Goal: Task Accomplishment & Management: Complete application form

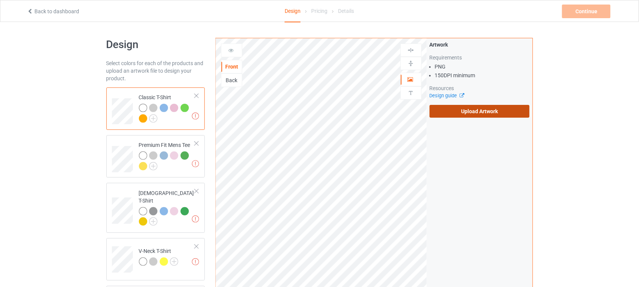
click at [477, 114] on label "Upload Artwork" at bounding box center [479, 111] width 100 height 13
click at [0, 0] on input "Upload Artwork" at bounding box center [0, 0] width 0 height 0
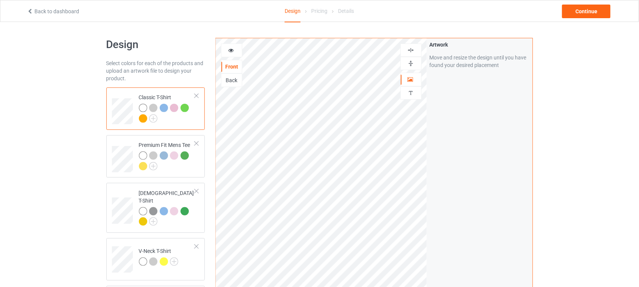
click at [411, 48] on img at bounding box center [410, 50] width 7 height 7
click at [580, 8] on div "Continue" at bounding box center [586, 12] width 48 height 14
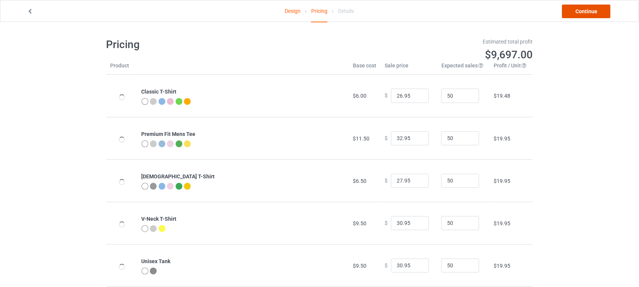
click at [581, 10] on link "Continue" at bounding box center [586, 12] width 48 height 14
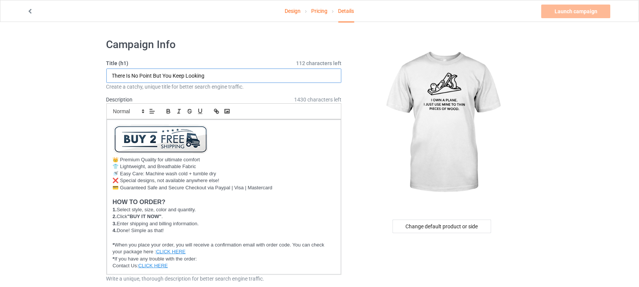
drag, startPoint x: 229, startPoint y: 75, endPoint x: 28, endPoint y: 75, distance: 201.6
drag, startPoint x: 148, startPoint y: 74, endPoint x: 132, endPoint y: 76, distance: 16.0
click at [132, 76] on input "I Own A Plane" at bounding box center [223, 75] width 235 height 14
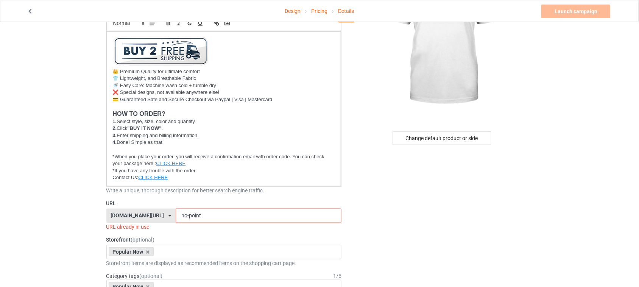
scroll to position [95, 0]
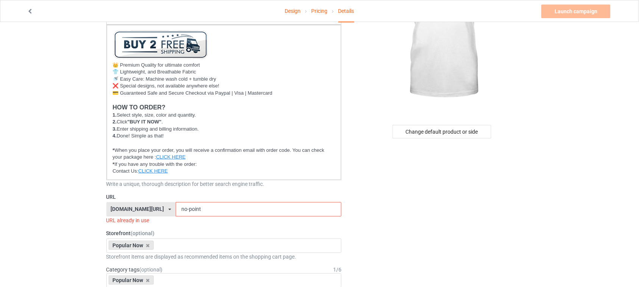
type input "I Own A Plane"
drag, startPoint x: 220, startPoint y: 210, endPoint x: 166, endPoint y: 213, distance: 54.2
click at [133, 204] on div "shirtenergy.com/ shirtenergy.com/ teechip.com/ 6273c5abfddeea00434bafb3 587d0d4…" at bounding box center [223, 209] width 235 height 14
paste input "Plane"
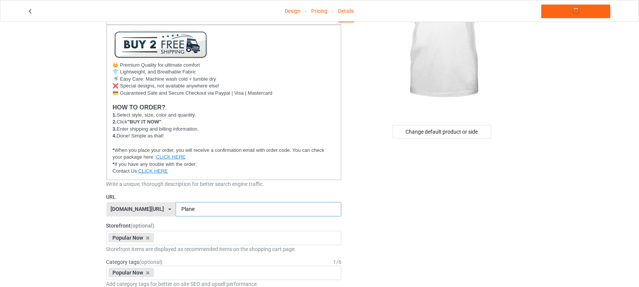
click at [176, 208] on input "Plane" at bounding box center [259, 209] width 166 height 14
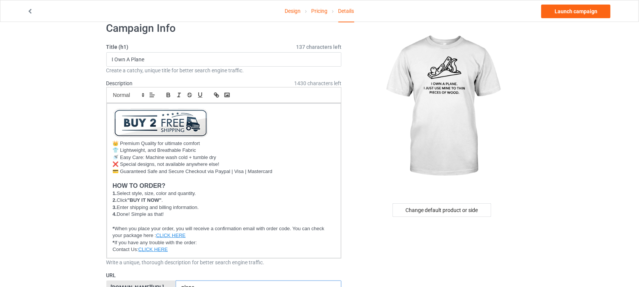
scroll to position [0, 0]
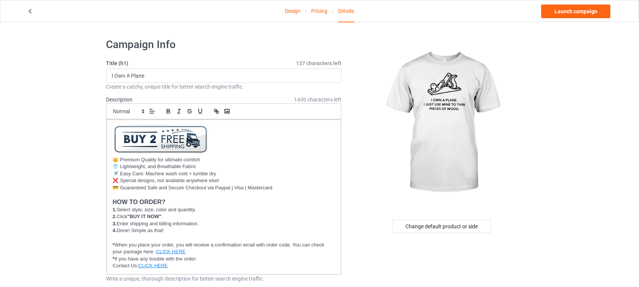
type input "plane"
click at [579, 14] on link "Launch campaign" at bounding box center [575, 12] width 69 height 14
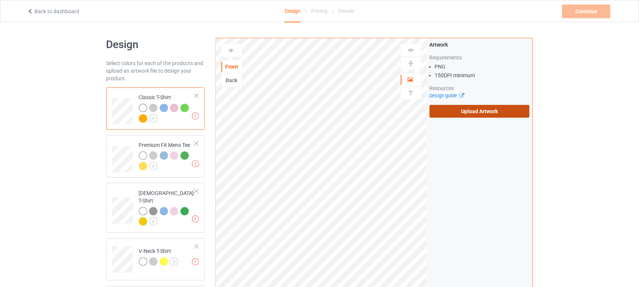
click at [457, 110] on label "Upload Artwork" at bounding box center [479, 111] width 100 height 13
click at [0, 0] on input "Upload Artwork" at bounding box center [0, 0] width 0 height 0
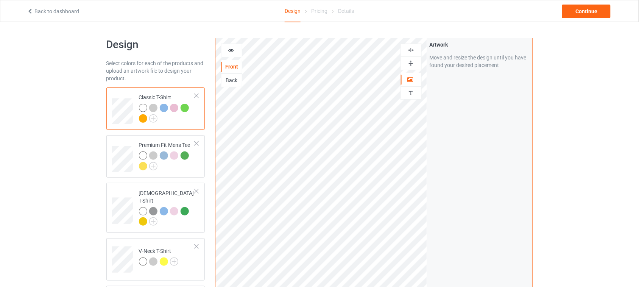
click at [408, 50] on div at bounding box center [411, 50] width 20 height 7
click at [410, 50] on img at bounding box center [410, 50] width 7 height 7
click at [231, 53] on div at bounding box center [231, 51] width 20 height 8
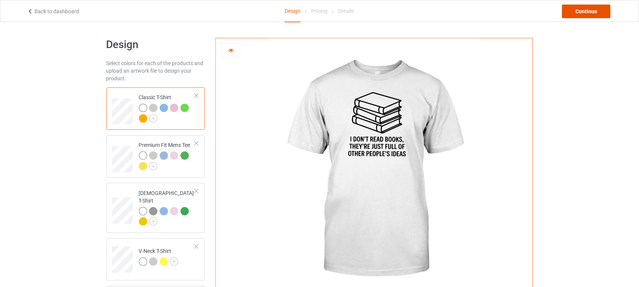
click at [580, 14] on div "Continue" at bounding box center [586, 12] width 48 height 14
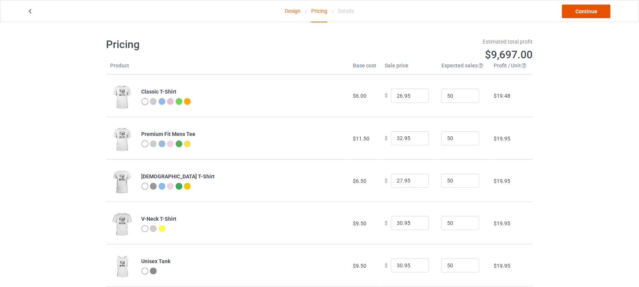
click at [587, 14] on link "Continue" at bounding box center [586, 12] width 48 height 14
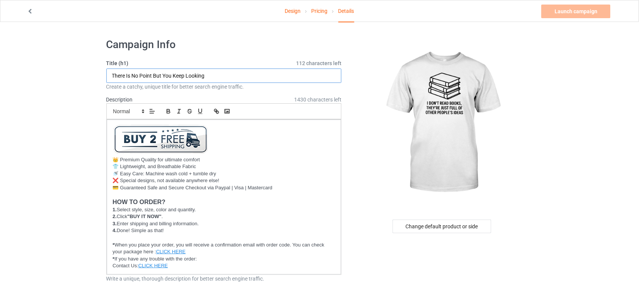
drag, startPoint x: 225, startPoint y: 76, endPoint x: 46, endPoint y: 80, distance: 179.3
drag, startPoint x: 142, startPoint y: 75, endPoint x: 171, endPoint y: 76, distance: 28.4
click at [171, 76] on input "I Don't Read Books" at bounding box center [223, 75] width 235 height 14
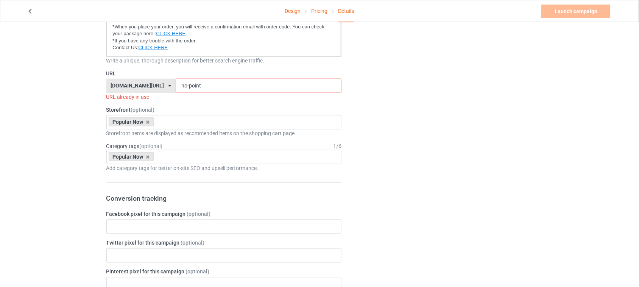
scroll to position [236, 0]
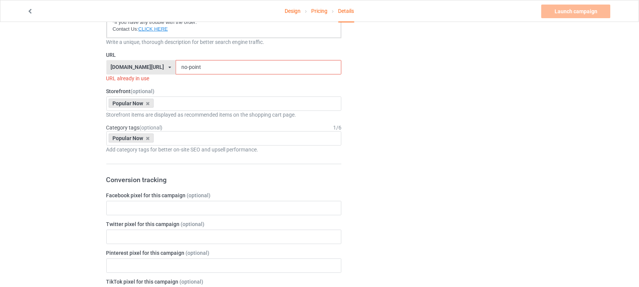
type input "I Don't Read Books"
drag, startPoint x: 218, startPoint y: 66, endPoint x: 109, endPoint y: 66, distance: 108.6
click at [109, 66] on div "shirtenergy.com/ shirtenergy.com/ teechip.com/ 6273c5abfddeea00434bafb3 587d0d4…" at bounding box center [223, 67] width 235 height 14
paste input "Books"
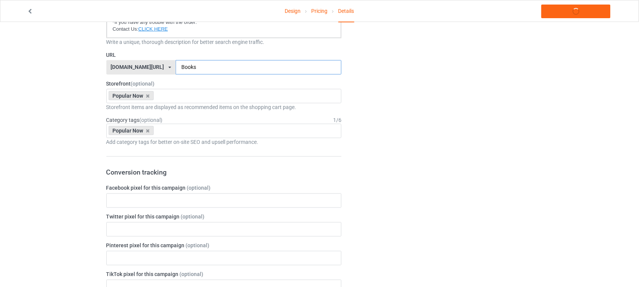
drag, startPoint x: 172, startPoint y: 65, endPoint x: 180, endPoint y: 75, distance: 11.8
click at [176, 65] on input "Books" at bounding box center [259, 67] width 166 height 14
type input "books"
click at [506, 137] on div "Change default product or side" at bounding box center [441, 239] width 191 height 886
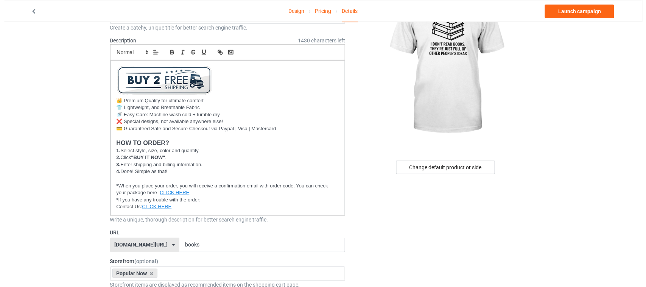
scroll to position [0, 0]
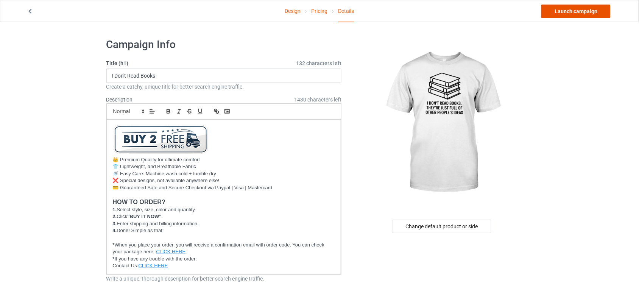
click at [578, 10] on link "Launch campaign" at bounding box center [575, 12] width 69 height 14
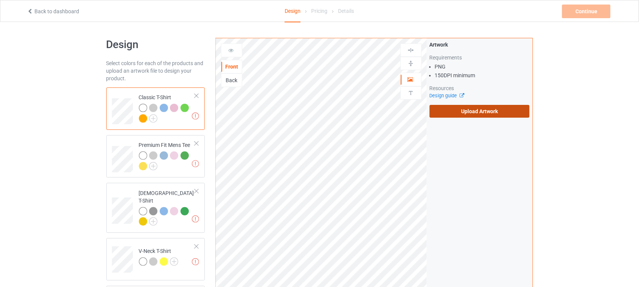
click at [496, 114] on label "Upload Artwork" at bounding box center [479, 111] width 100 height 13
click at [0, 0] on input "Upload Artwork" at bounding box center [0, 0] width 0 height 0
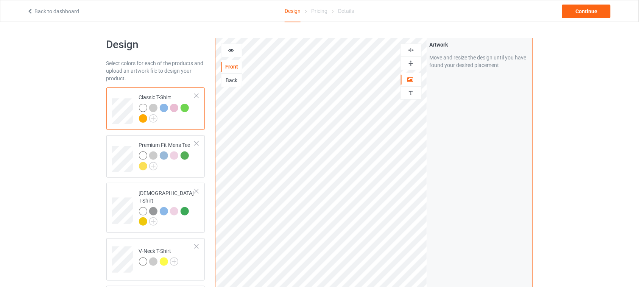
click at [409, 52] on img at bounding box center [410, 50] width 7 height 7
click at [585, 16] on div "Continue" at bounding box center [586, 12] width 48 height 14
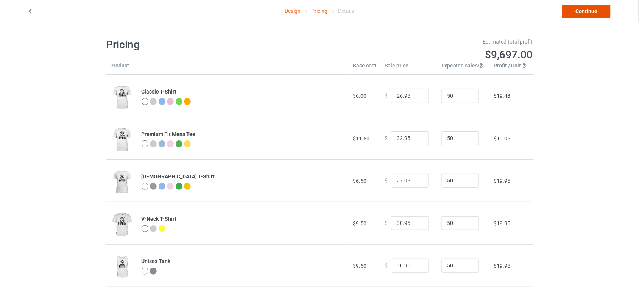
click at [587, 12] on link "Continue" at bounding box center [586, 12] width 48 height 14
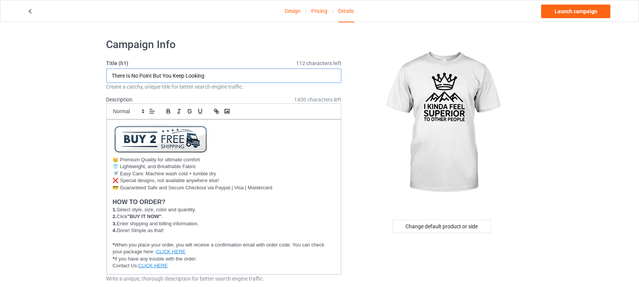
drag, startPoint x: 233, startPoint y: 74, endPoint x: 2, endPoint y: 74, distance: 231.5
drag, startPoint x: 115, startPoint y: 75, endPoint x: 127, endPoint y: 75, distance: 12.9
click at [127, 75] on input "I Kinda Feel Superior To Other People" at bounding box center [223, 75] width 235 height 14
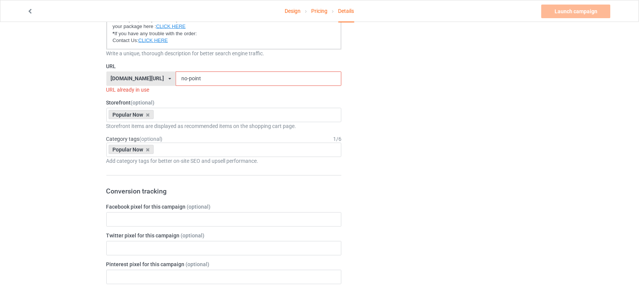
scroll to position [236, 0]
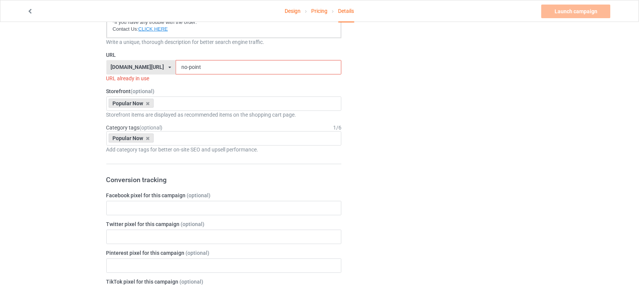
type input "I Kinda Feel Superior To Other People"
drag, startPoint x: 195, startPoint y: 62, endPoint x: 167, endPoint y: 67, distance: 28.4
click at [126, 62] on div "shirtenergy.com/ shirtenergy.com/ teechip.com/ 6273c5abfddeea00434bafb3 587d0d4…" at bounding box center [223, 67] width 235 height 14
paste input "Kinda"
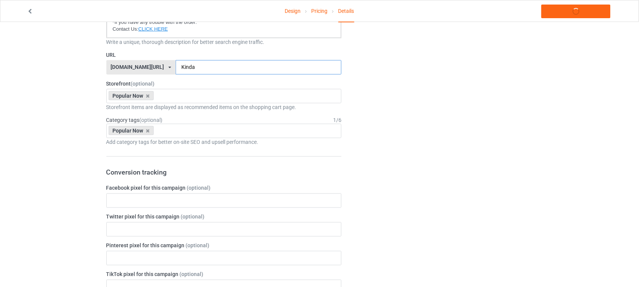
click at [176, 67] on input "Kinda" at bounding box center [259, 67] width 166 height 14
type input "kinda"
click at [456, 140] on div "Change default product or side" at bounding box center [441, 239] width 191 height 886
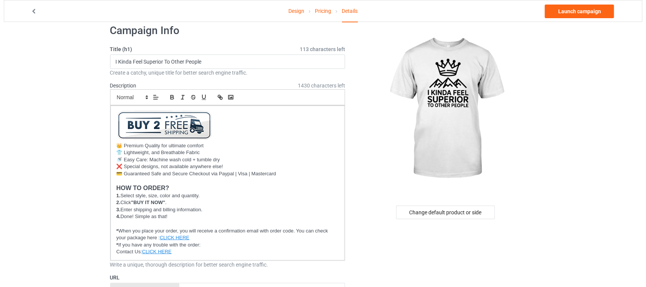
scroll to position [0, 0]
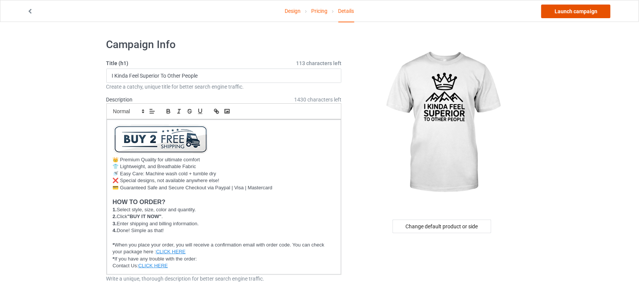
click at [577, 12] on link "Launch campaign" at bounding box center [575, 12] width 69 height 14
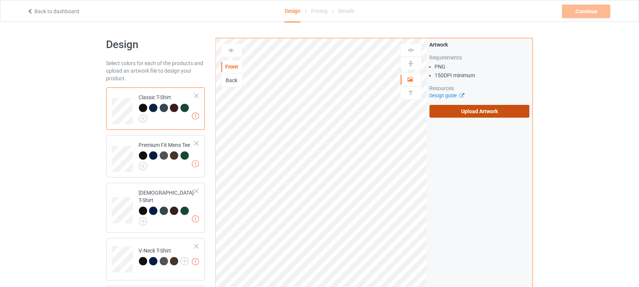
click at [501, 116] on label "Upload Artwork" at bounding box center [479, 111] width 100 height 13
click at [0, 0] on input "Upload Artwork" at bounding box center [0, 0] width 0 height 0
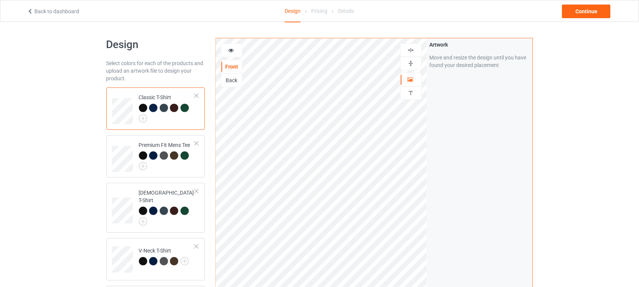
click at [411, 50] on img at bounding box center [410, 50] width 7 height 7
click at [234, 51] on icon at bounding box center [231, 49] width 6 height 5
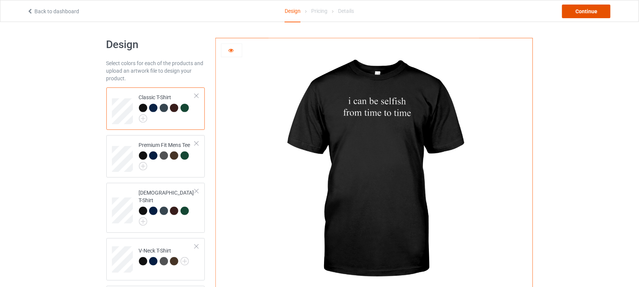
click at [589, 14] on div "Continue" at bounding box center [586, 12] width 48 height 14
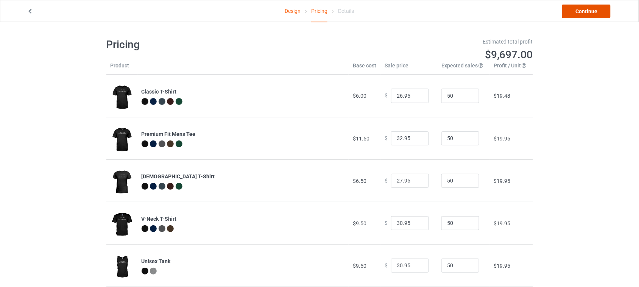
click at [575, 13] on link "Continue" at bounding box center [586, 12] width 48 height 14
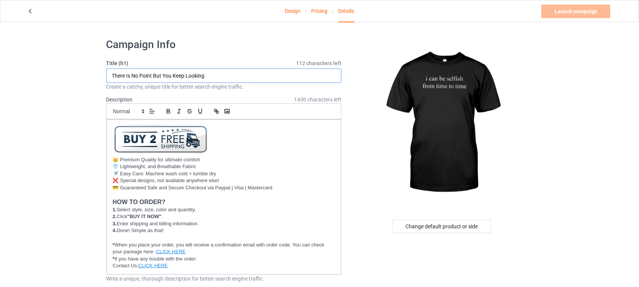
drag, startPoint x: 233, startPoint y: 76, endPoint x: 23, endPoint y: 81, distance: 210.4
drag, startPoint x: 133, startPoint y: 74, endPoint x: 148, endPoint y: 74, distance: 15.1
click at [148, 74] on input "I Can Be Selfish From Time To Time" at bounding box center [223, 75] width 235 height 14
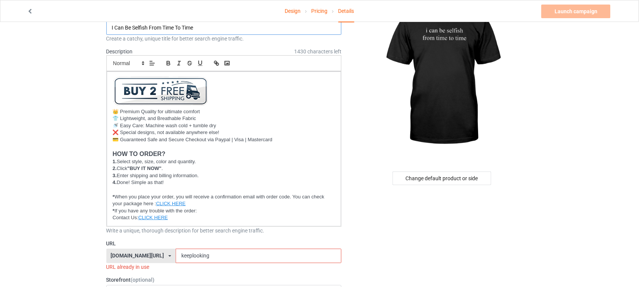
scroll to position [236, 0]
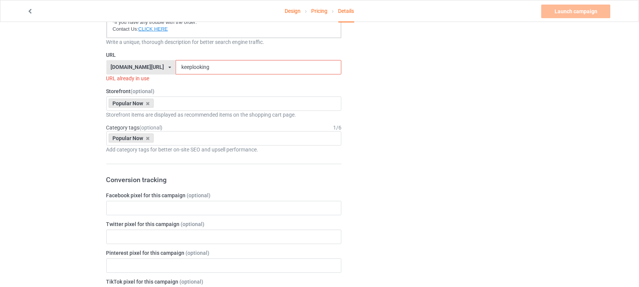
type input "I Can Be Selfish From Time To Time"
drag, startPoint x: 205, startPoint y: 65, endPoint x: 116, endPoint y: 65, distance: 88.5
click at [118, 65] on div "[DOMAIN_NAME][URL] [DOMAIN_NAME][URL] [DOMAIN_NAME][URL] 6273c5abfddeea00434baf…" at bounding box center [223, 67] width 235 height 14
paste input "Selfish"
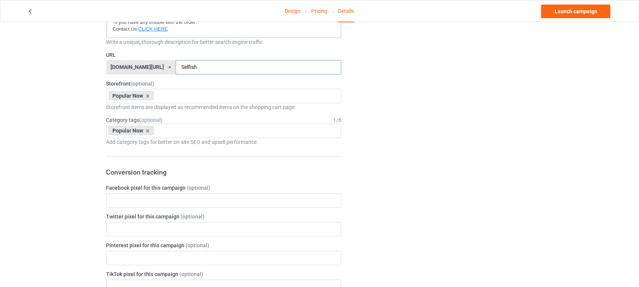
click at [176, 67] on input "Selfish" at bounding box center [259, 67] width 166 height 14
type input "selfish"
click at [390, 134] on div "Change default product or side" at bounding box center [441, 239] width 191 height 886
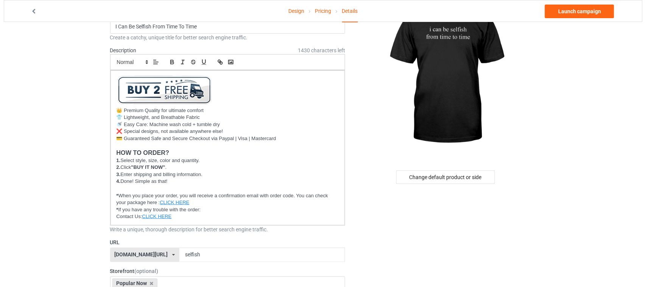
scroll to position [0, 0]
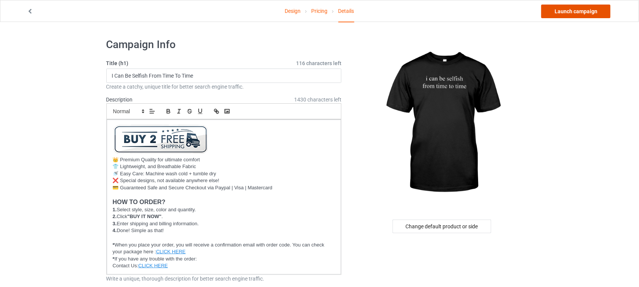
click at [575, 7] on link "Launch campaign" at bounding box center [575, 12] width 69 height 14
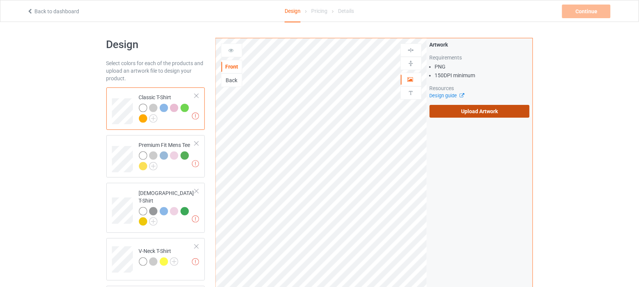
click at [470, 114] on label "Upload Artwork" at bounding box center [479, 111] width 100 height 13
click at [0, 0] on input "Upload Artwork" at bounding box center [0, 0] width 0 height 0
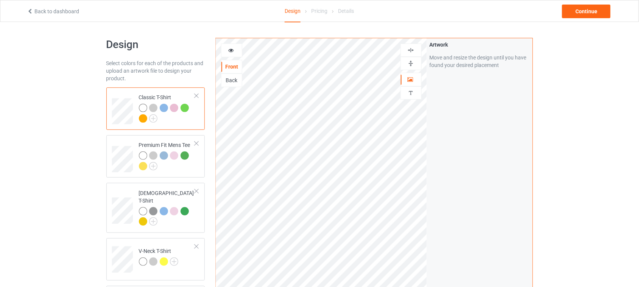
click at [410, 50] on img at bounding box center [410, 50] width 7 height 7
click at [415, 50] on div at bounding box center [411, 50] width 20 height 7
click at [413, 47] on img at bounding box center [410, 50] width 7 height 7
click at [235, 50] on div at bounding box center [231, 51] width 20 height 8
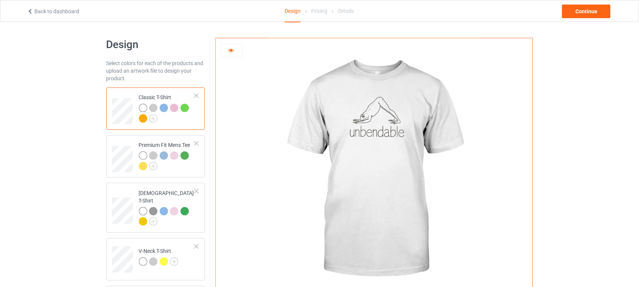
click at [237, 53] on div at bounding box center [231, 51] width 20 height 8
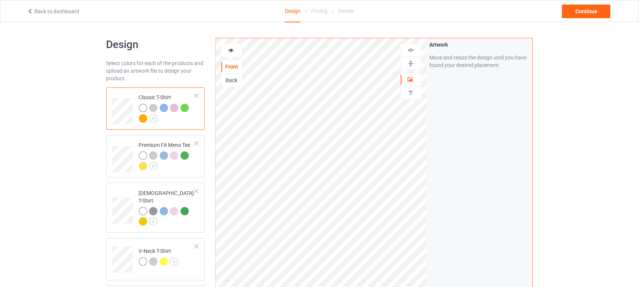
click at [235, 52] on div at bounding box center [231, 51] width 20 height 8
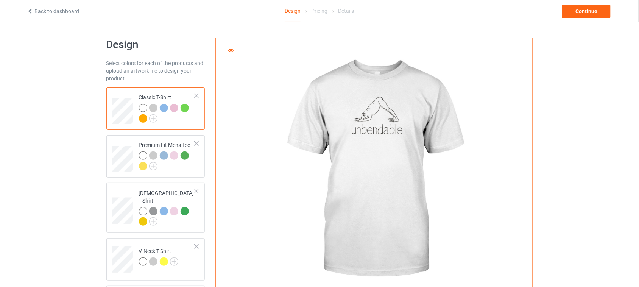
click at [230, 52] on icon at bounding box center [231, 49] width 6 height 5
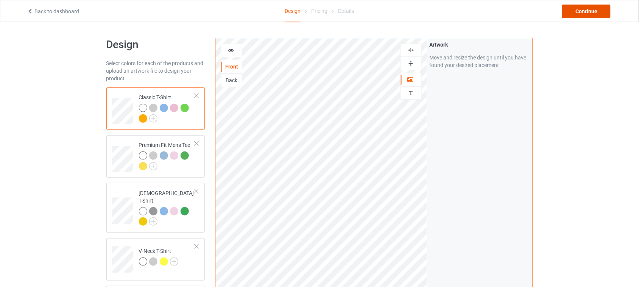
click at [581, 12] on div "Continue" at bounding box center [586, 12] width 48 height 14
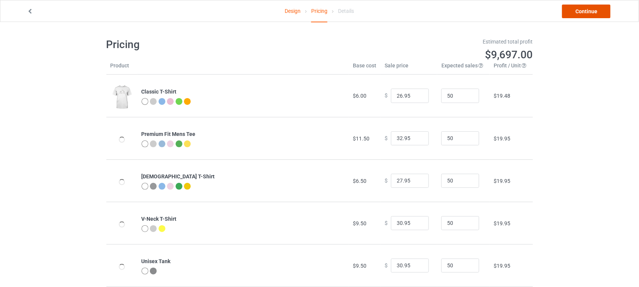
click at [587, 11] on link "Continue" at bounding box center [586, 12] width 48 height 14
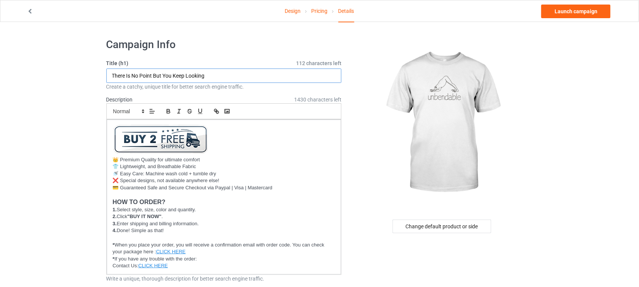
drag, startPoint x: 224, startPoint y: 72, endPoint x: 12, endPoint y: 73, distance: 212.2
drag, startPoint x: 146, startPoint y: 76, endPoint x: 34, endPoint y: 76, distance: 112.0
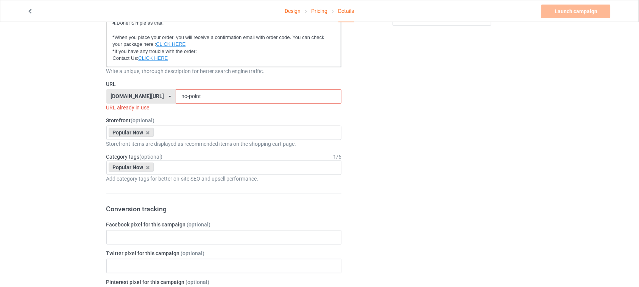
scroll to position [236, 0]
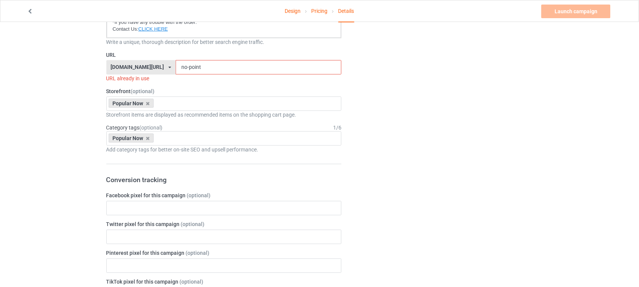
type input "Unbendable"
drag, startPoint x: 202, startPoint y: 67, endPoint x: 122, endPoint y: 65, distance: 79.8
click at [123, 65] on div "[DOMAIN_NAME][URL] [DOMAIN_NAME][URL] [DOMAIN_NAME][URL] 6273c5abfddeea00434baf…" at bounding box center [223, 67] width 235 height 14
paste input "Unbendable"
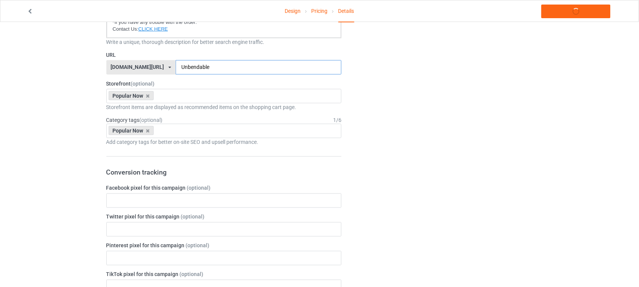
click at [176, 68] on input "Unbendable" at bounding box center [259, 67] width 166 height 14
type input "unbendable"
click at [452, 118] on div "Change default product or side" at bounding box center [441, 239] width 191 height 886
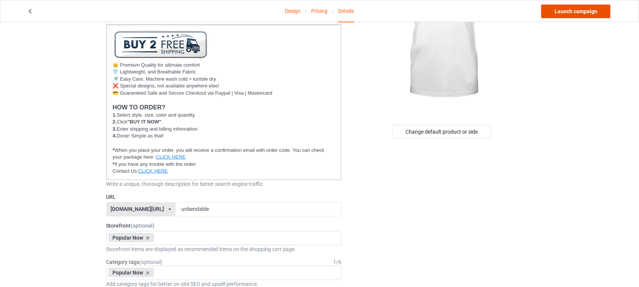
click at [575, 11] on link "Launch campaign" at bounding box center [575, 12] width 69 height 14
